Goal: Transaction & Acquisition: Book appointment/travel/reservation

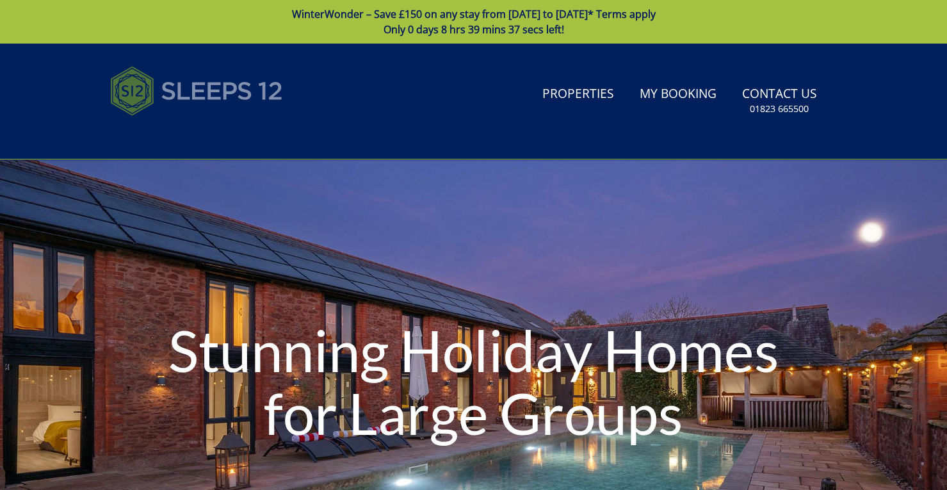
click at [234, 90] on img at bounding box center [196, 91] width 173 height 64
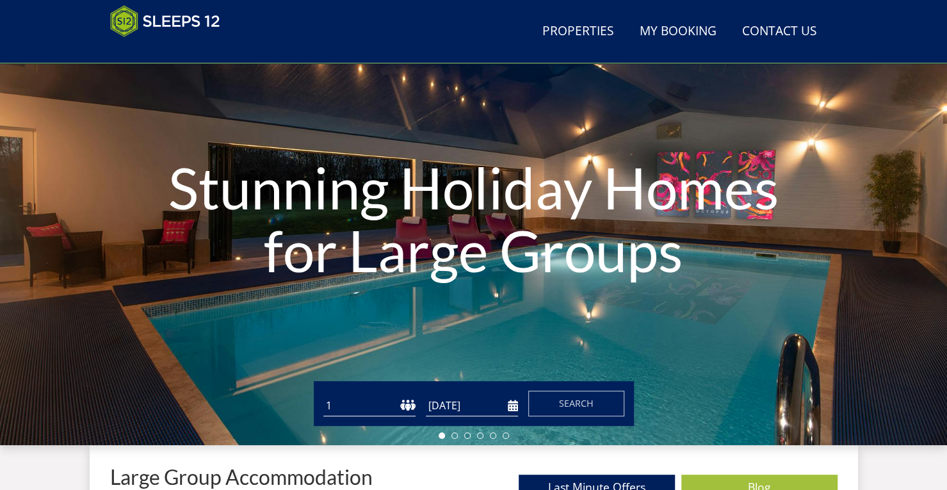
scroll to position [109, 0]
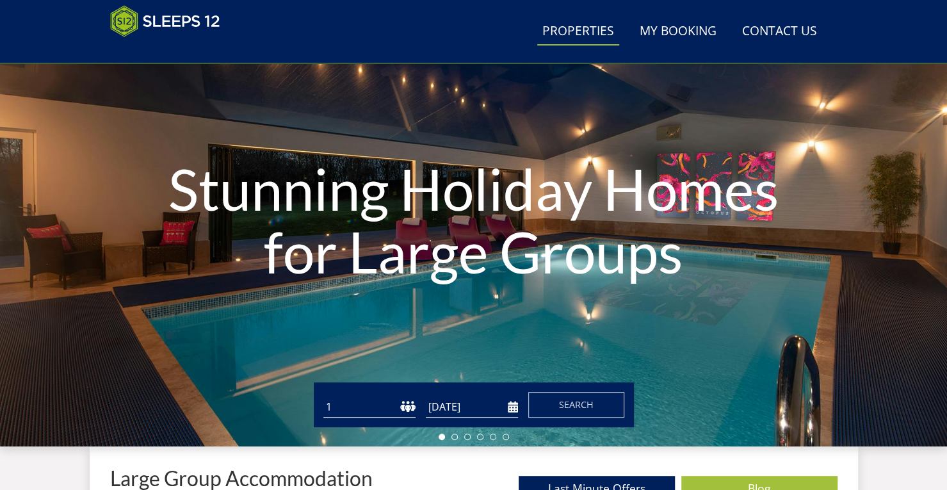
click at [585, 29] on link "Properties" at bounding box center [578, 31] width 82 height 29
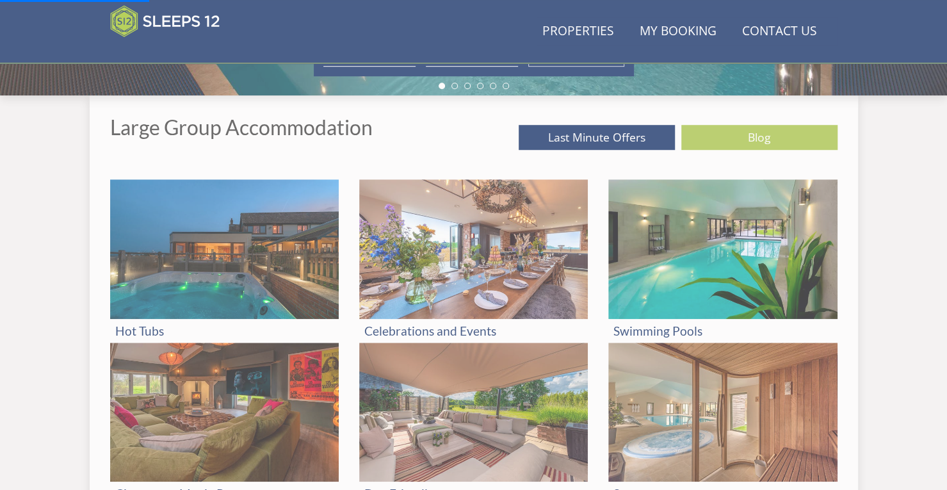
scroll to position [460, 0]
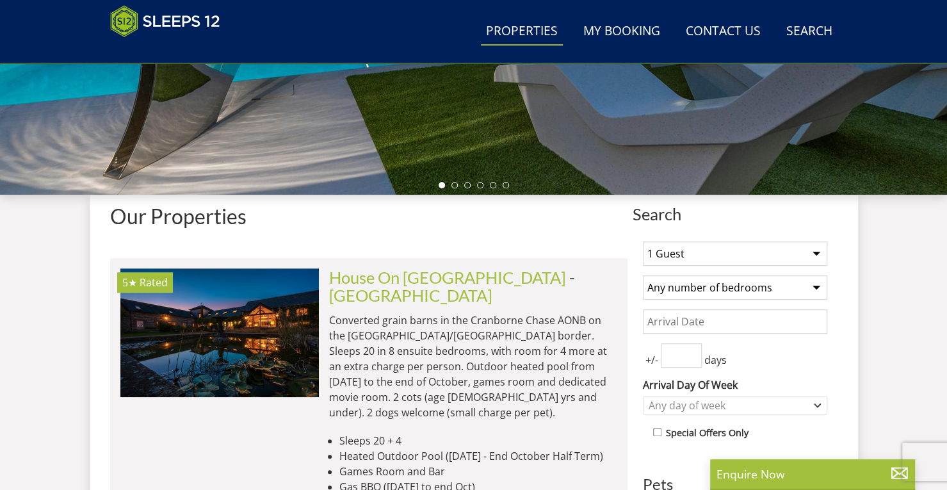
scroll to position [361, 0]
click at [739, 252] on select "1 Guest 2 Guests 3 Guests 4 Guests 5 Guests 6 Guests 7 Guests 8 Guests 9 Guests…" at bounding box center [735, 253] width 184 height 24
select select "15"
click at [643, 241] on select "1 Guest 2 Guests 3 Guests 4 Guests 5 Guests 6 Guests 7 Guests 8 Guests 9 Guests…" at bounding box center [735, 253] width 184 height 24
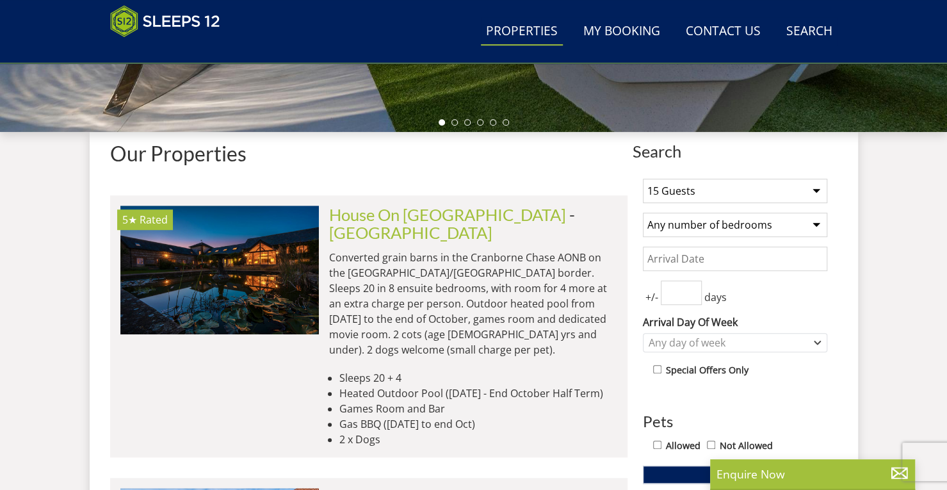
scroll to position [424, 0]
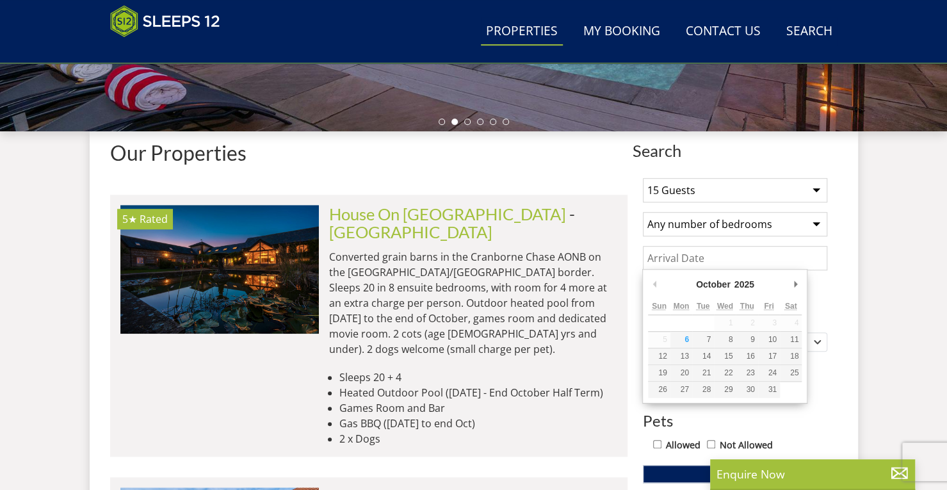
click at [705, 253] on input "Date" at bounding box center [735, 258] width 184 height 24
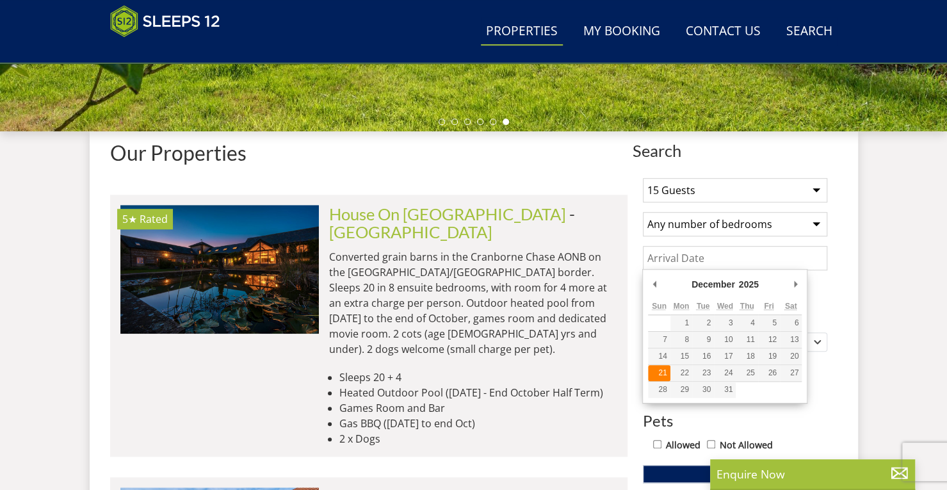
type input "[DATE]"
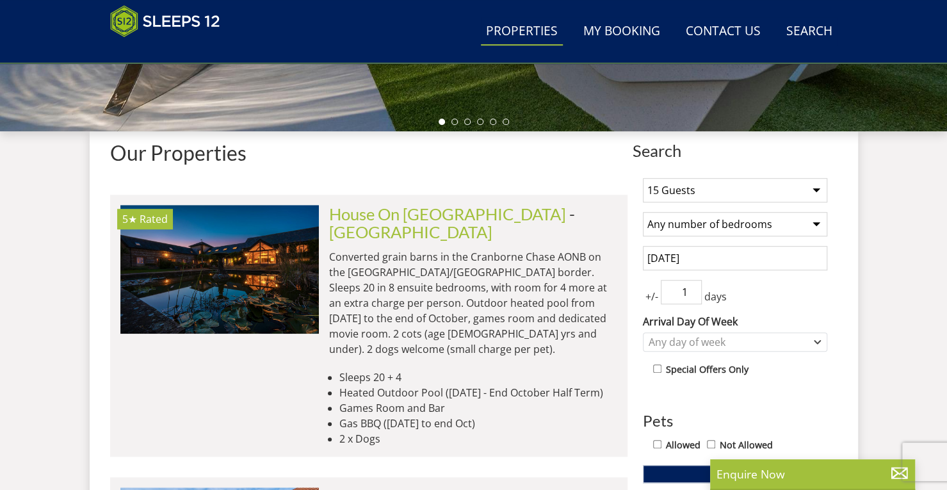
click at [691, 284] on input "1" at bounding box center [681, 292] width 41 height 24
click at [691, 284] on input "2" at bounding box center [681, 292] width 41 height 24
type input "3"
click at [691, 284] on input "3" at bounding box center [681, 292] width 41 height 24
click at [775, 335] on div "Any day of week" at bounding box center [728, 342] width 166 height 14
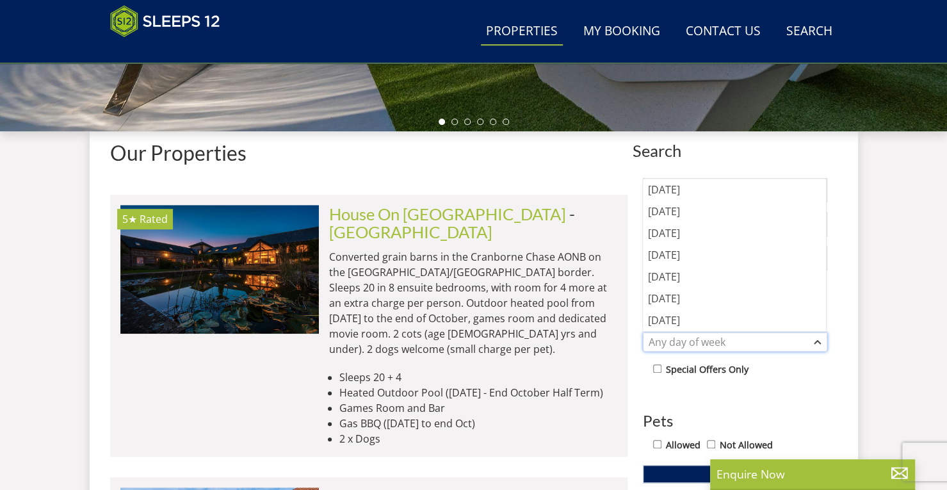
click at [775, 335] on div "Any day of week" at bounding box center [728, 342] width 166 height 14
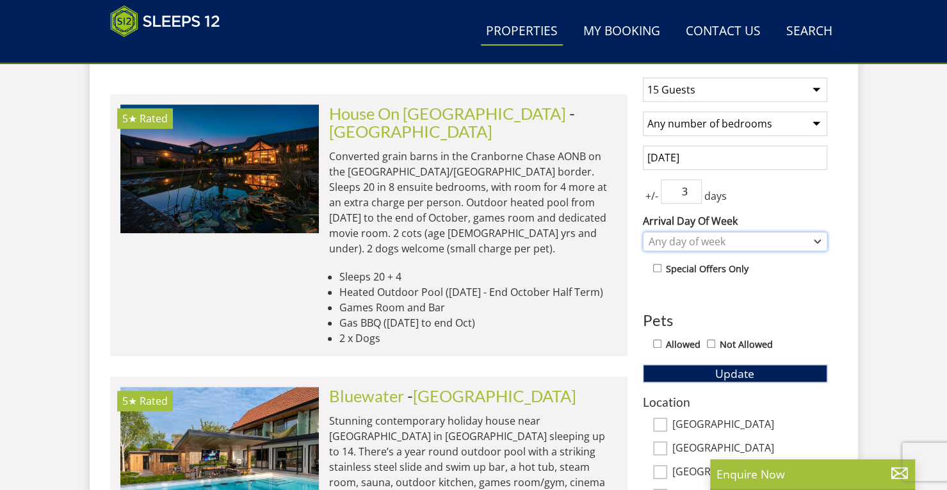
scroll to position [525, 0]
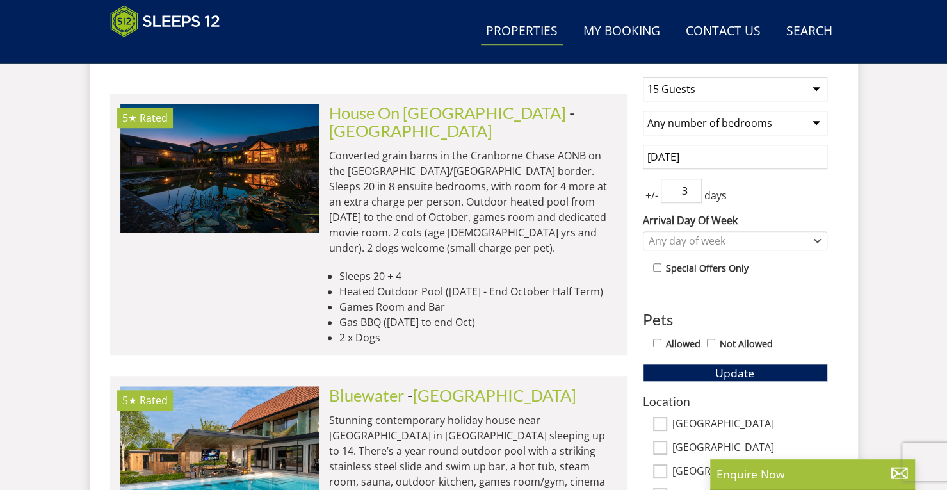
click at [655, 343] on input "Allowed" at bounding box center [657, 343] width 8 height 8
checkbox input "true"
click at [708, 365] on button "Update" at bounding box center [735, 373] width 184 height 18
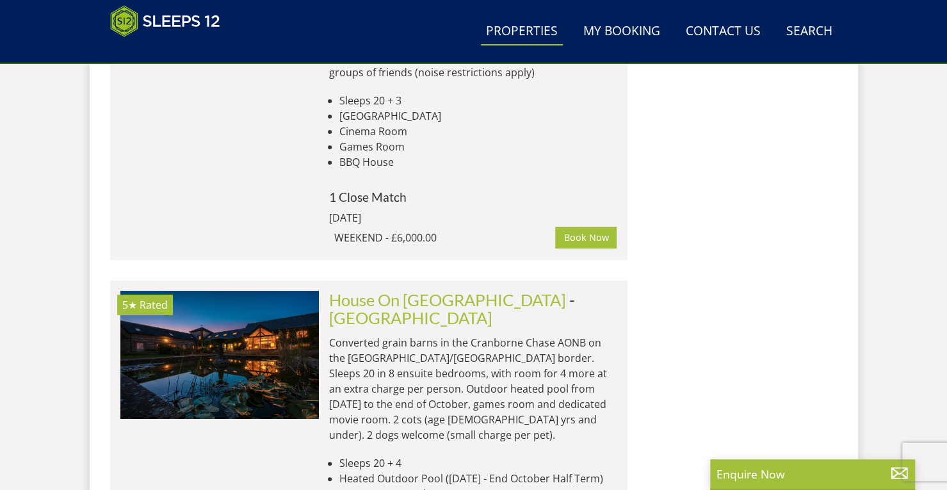
scroll to position [2759, 0]
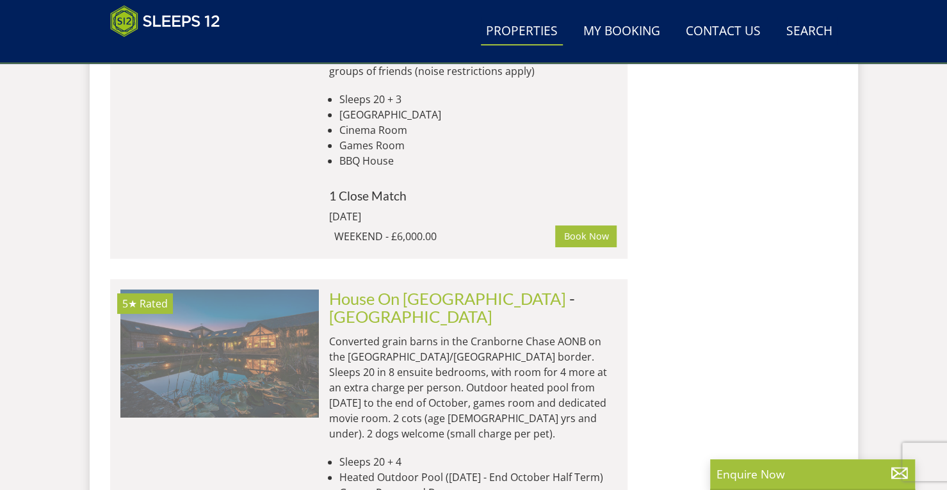
click at [198, 289] on img at bounding box center [219, 353] width 198 height 128
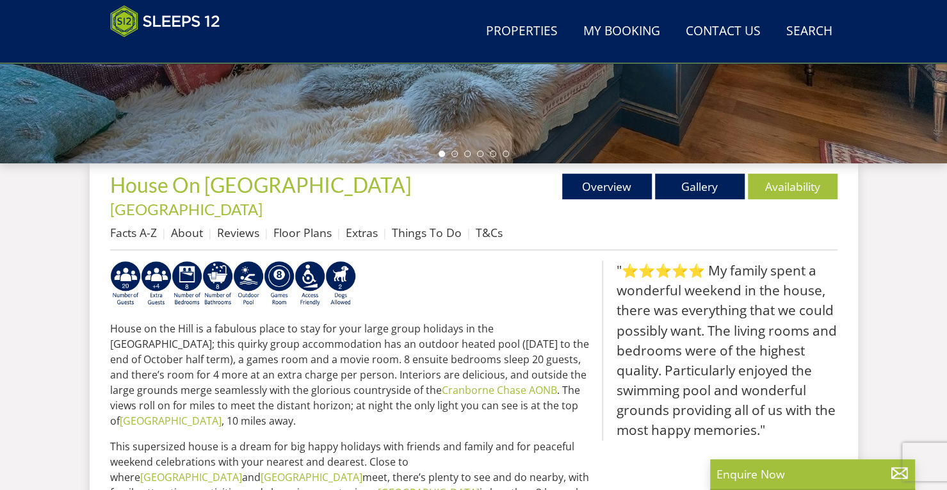
scroll to position [469, 0]
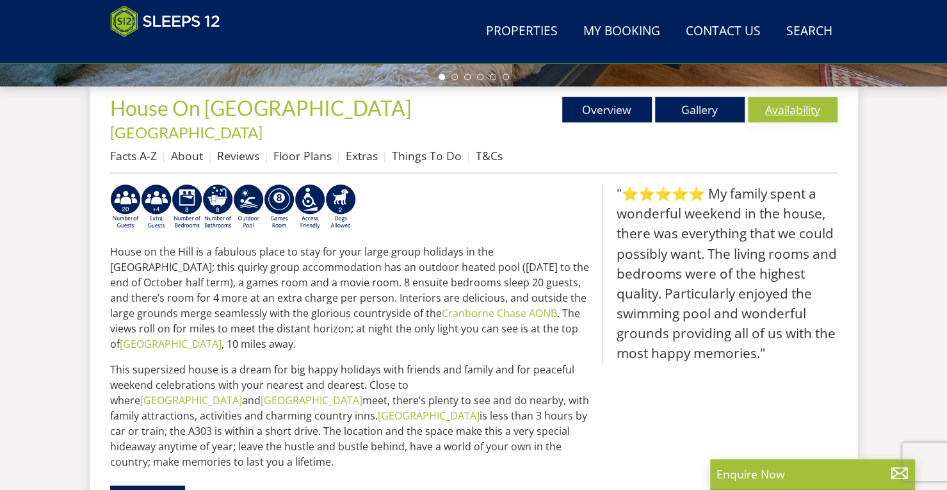
click at [799, 104] on link "Availability" at bounding box center [793, 110] width 90 height 26
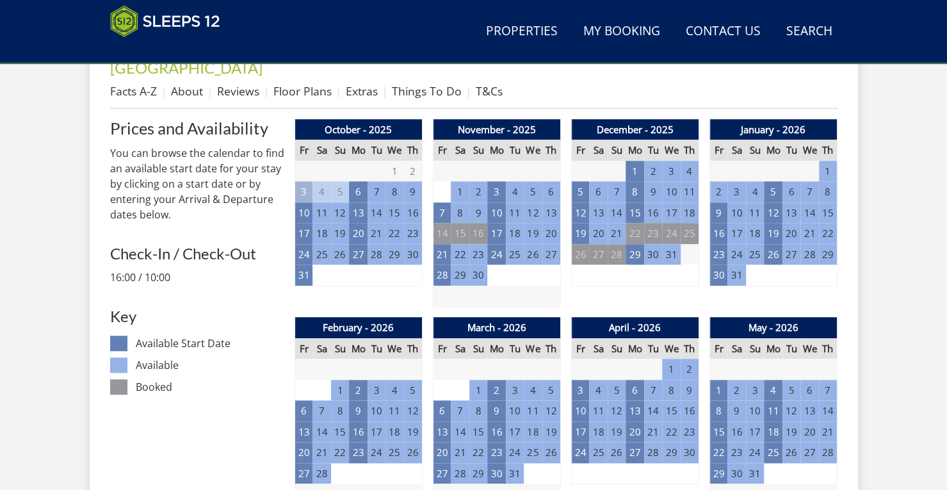
scroll to position [527, 0]
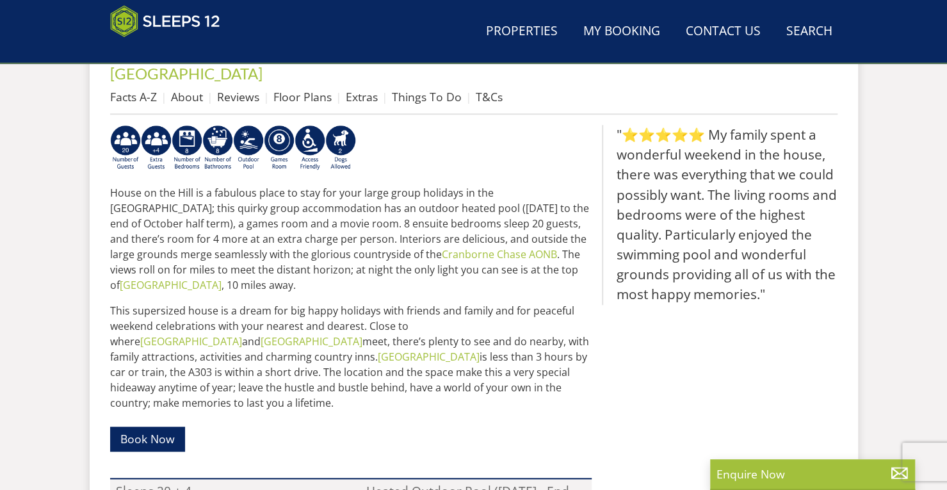
scroll to position [469, 0]
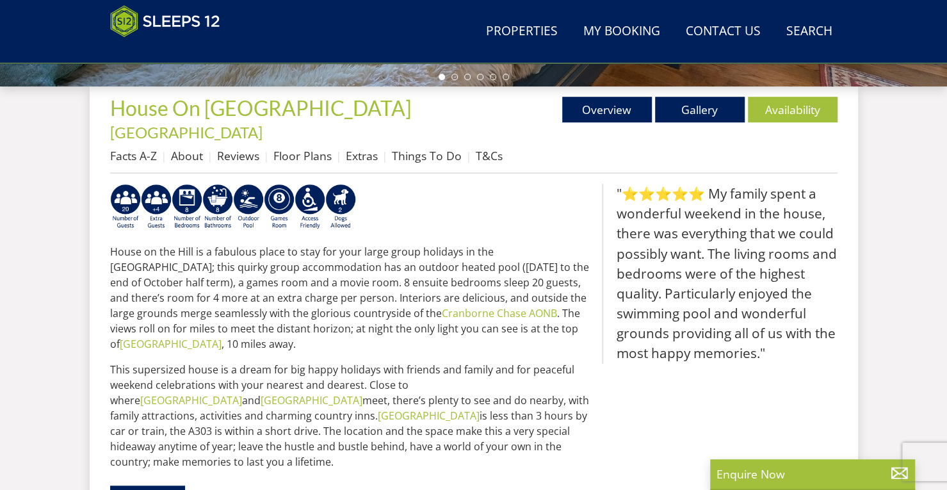
select select "15"
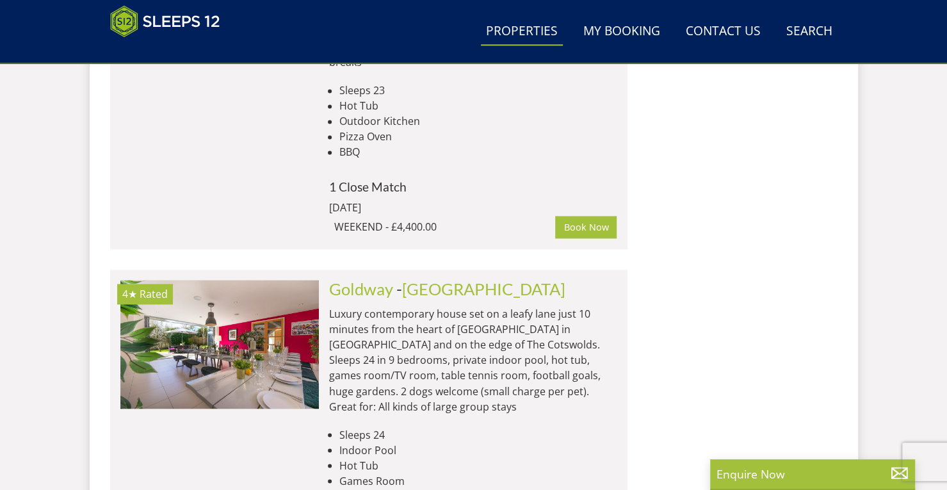
scroll to position [3881, 0]
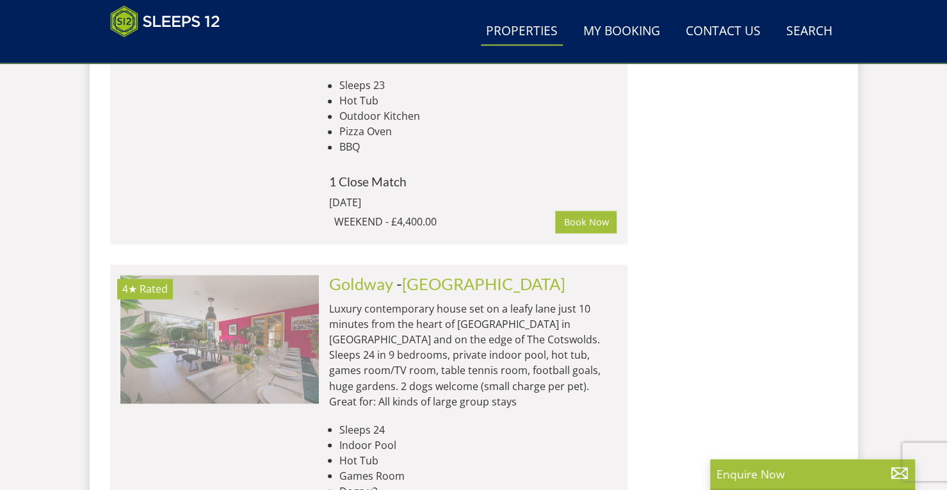
click at [265, 275] on img at bounding box center [219, 339] width 198 height 128
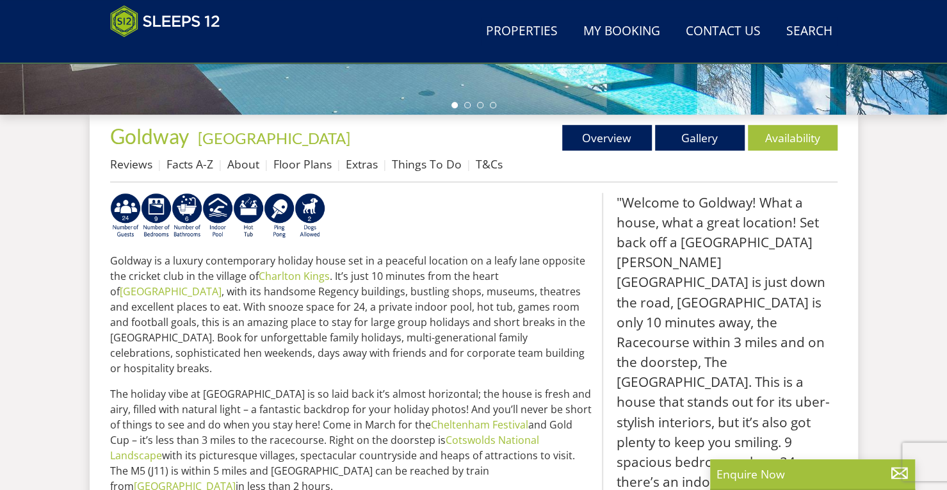
scroll to position [411, 0]
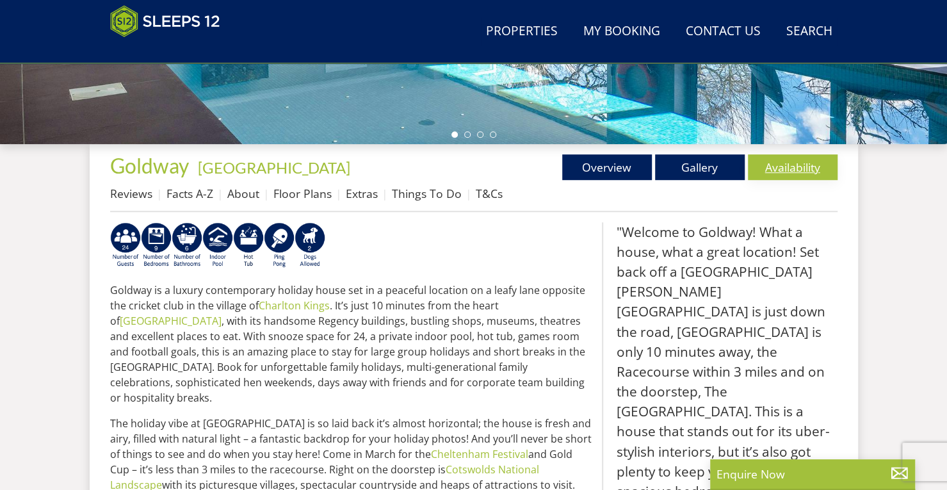
click at [788, 172] on link "Availability" at bounding box center [793, 167] width 90 height 26
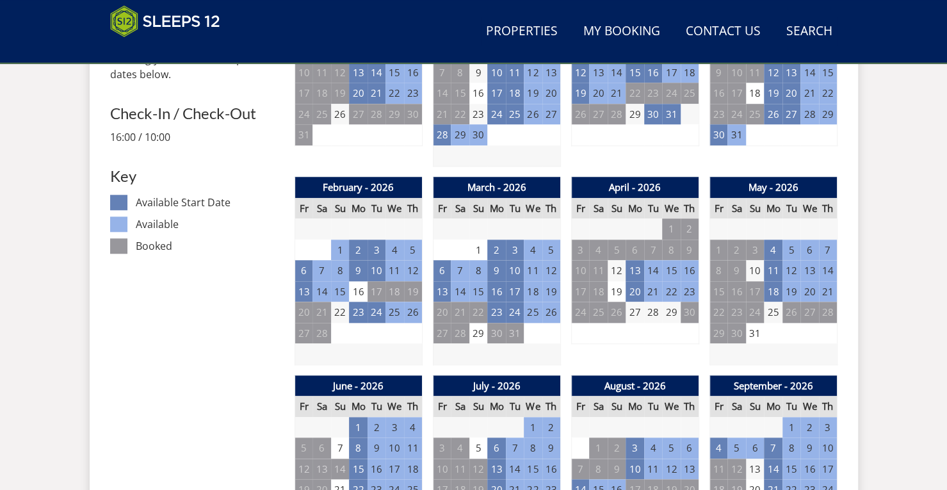
scroll to position [566, 0]
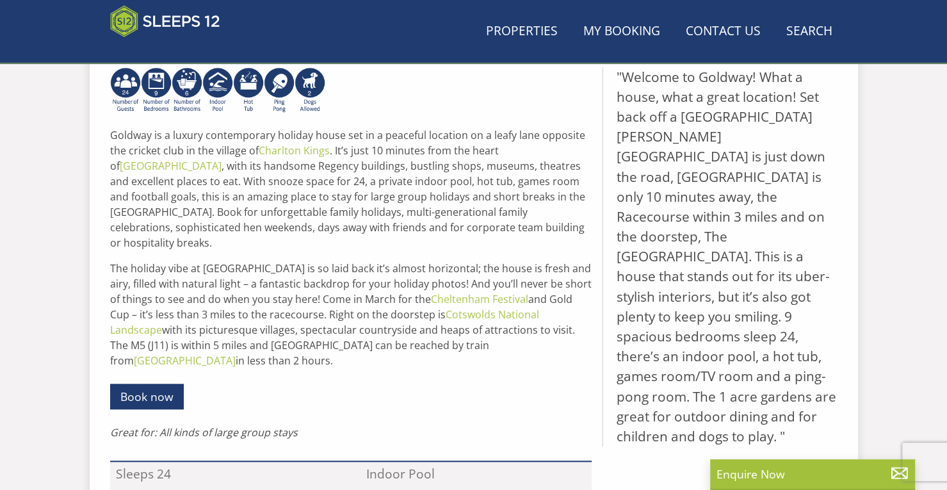
scroll to position [411, 0]
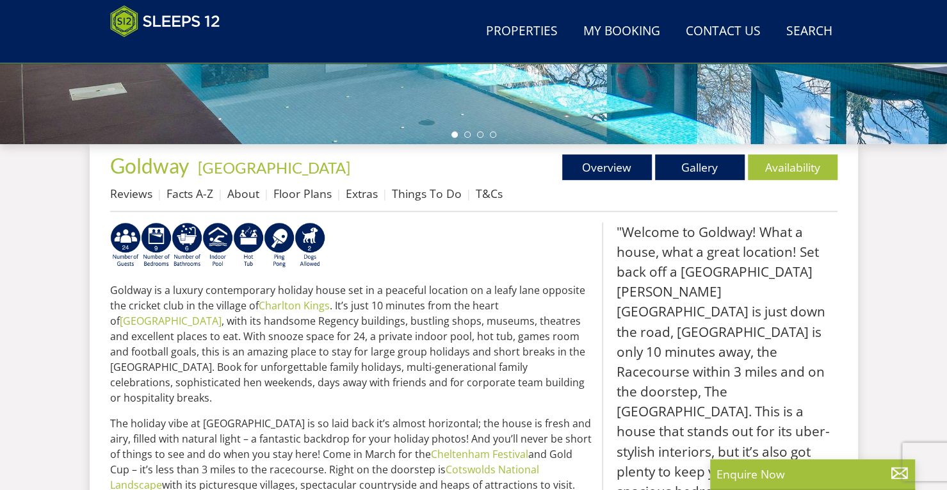
select select "15"
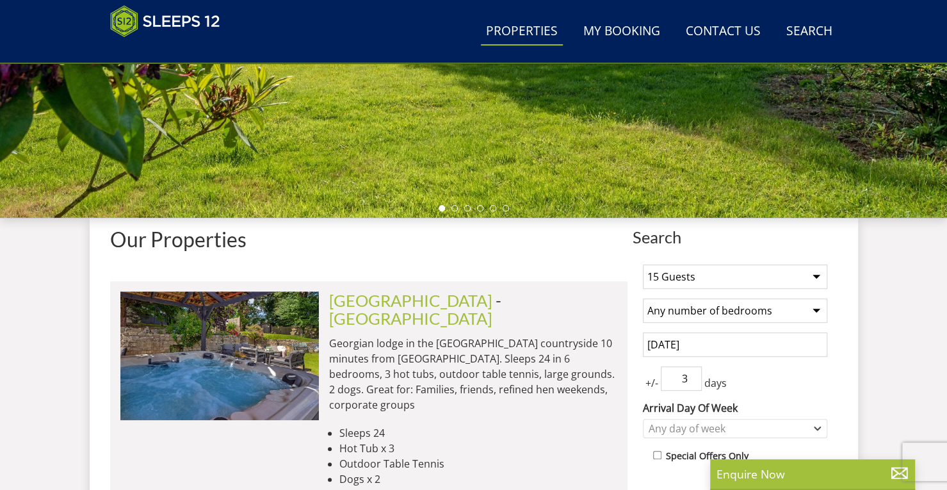
scroll to position [338, 0]
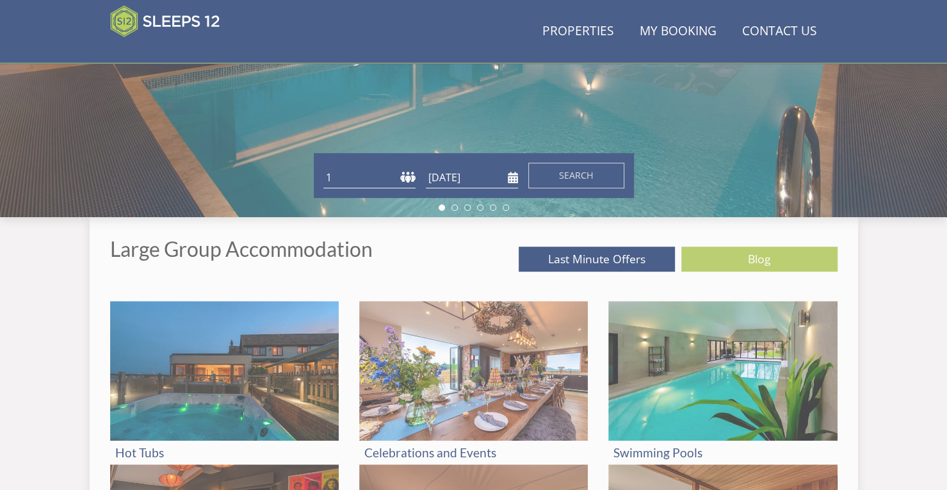
scroll to position [460, 0]
